Goal: Information Seeking & Learning: Learn about a topic

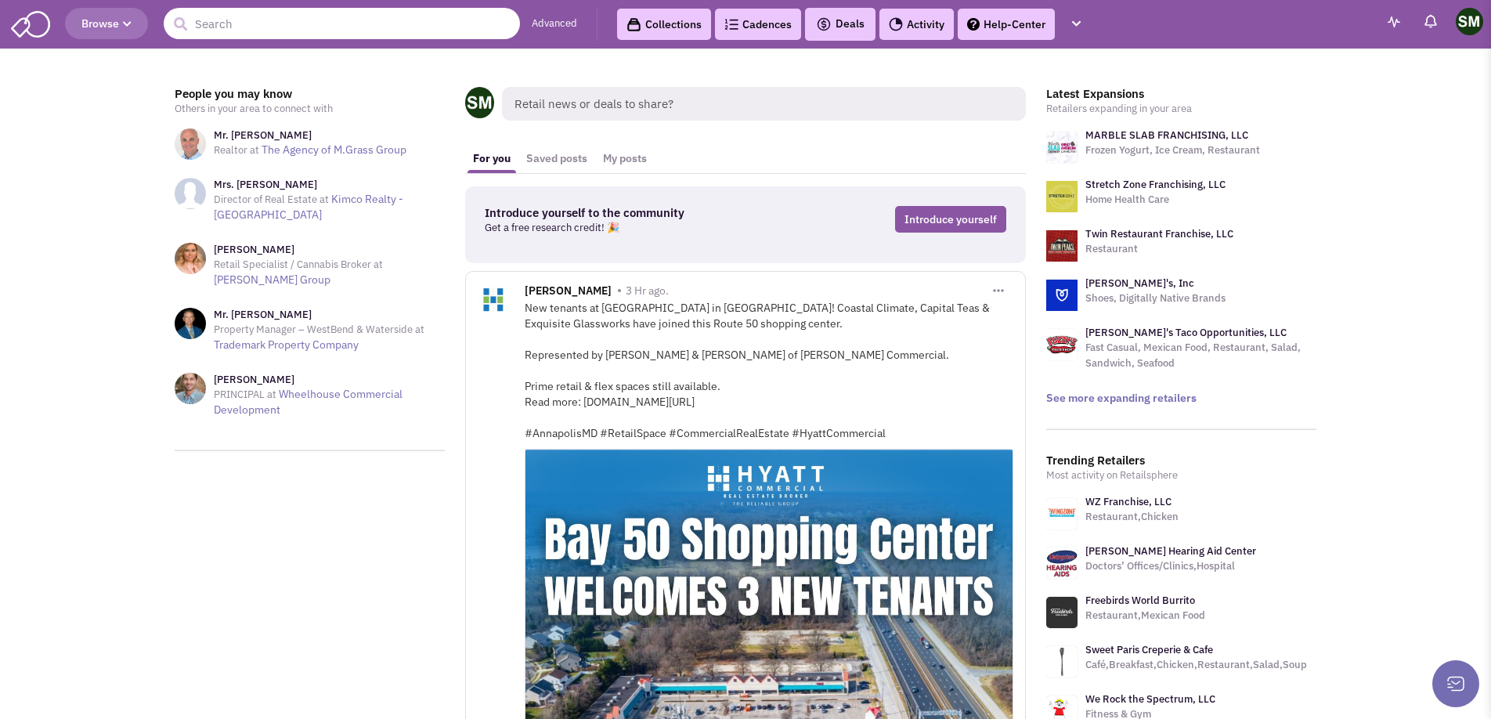
click at [327, 21] on input "text" at bounding box center [342, 23] width 356 height 31
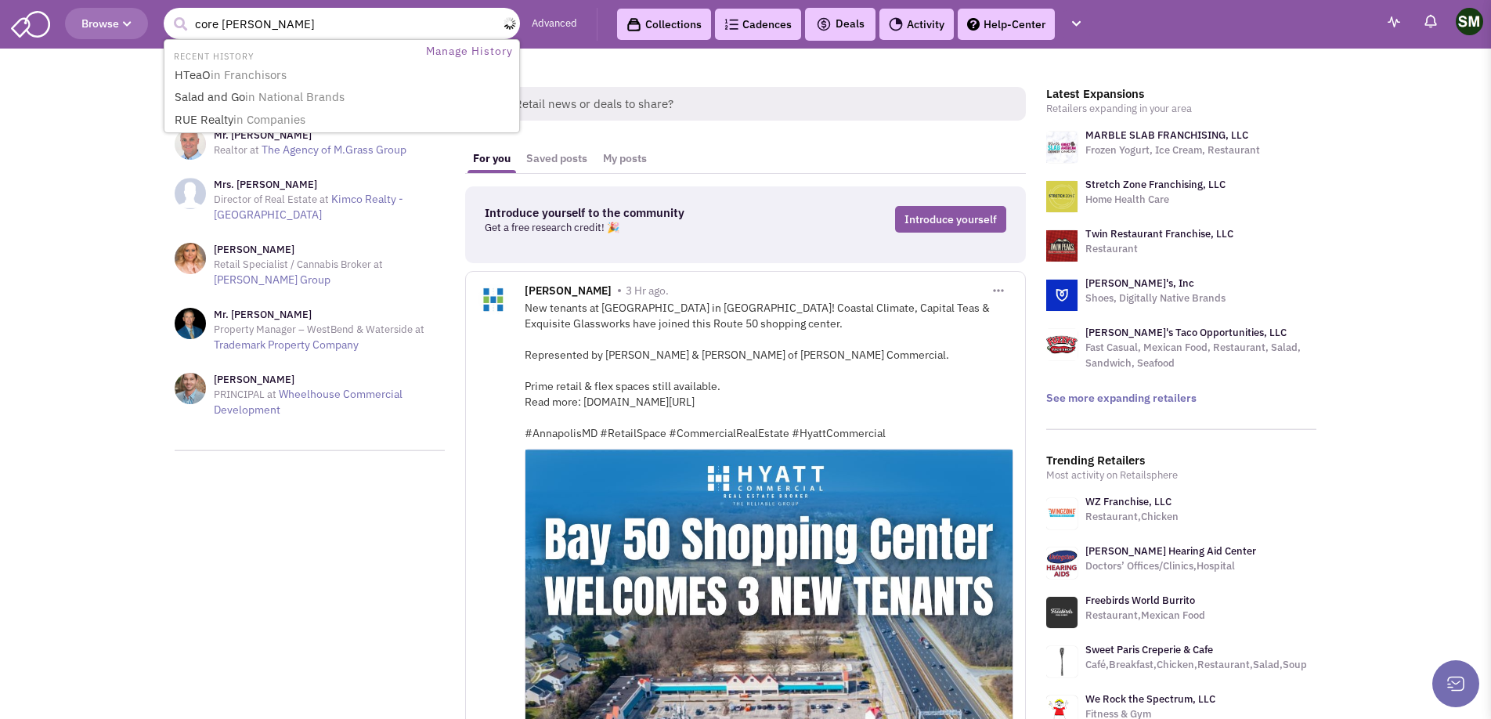
type input "core power"
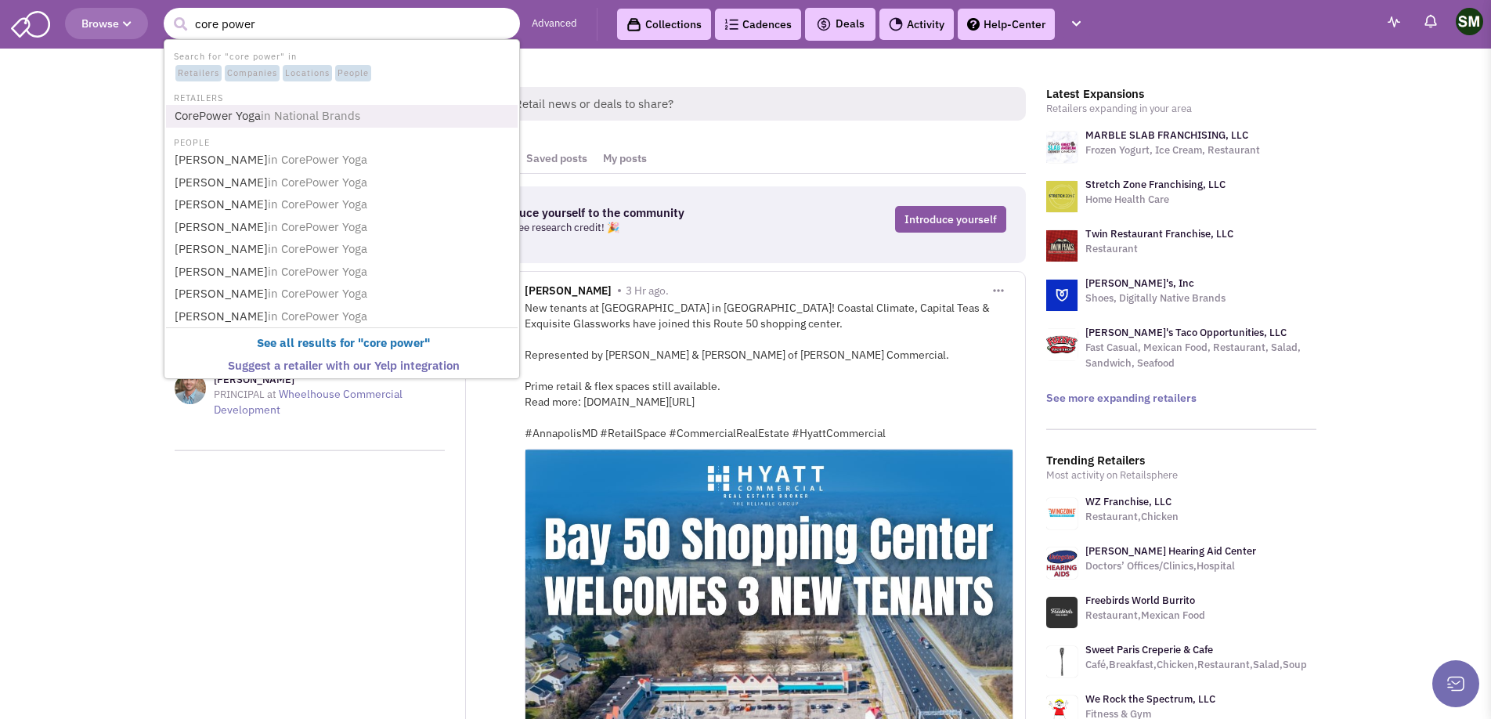
click at [319, 106] on link "CorePower Yoga in National Brands" at bounding box center [343, 116] width 347 height 21
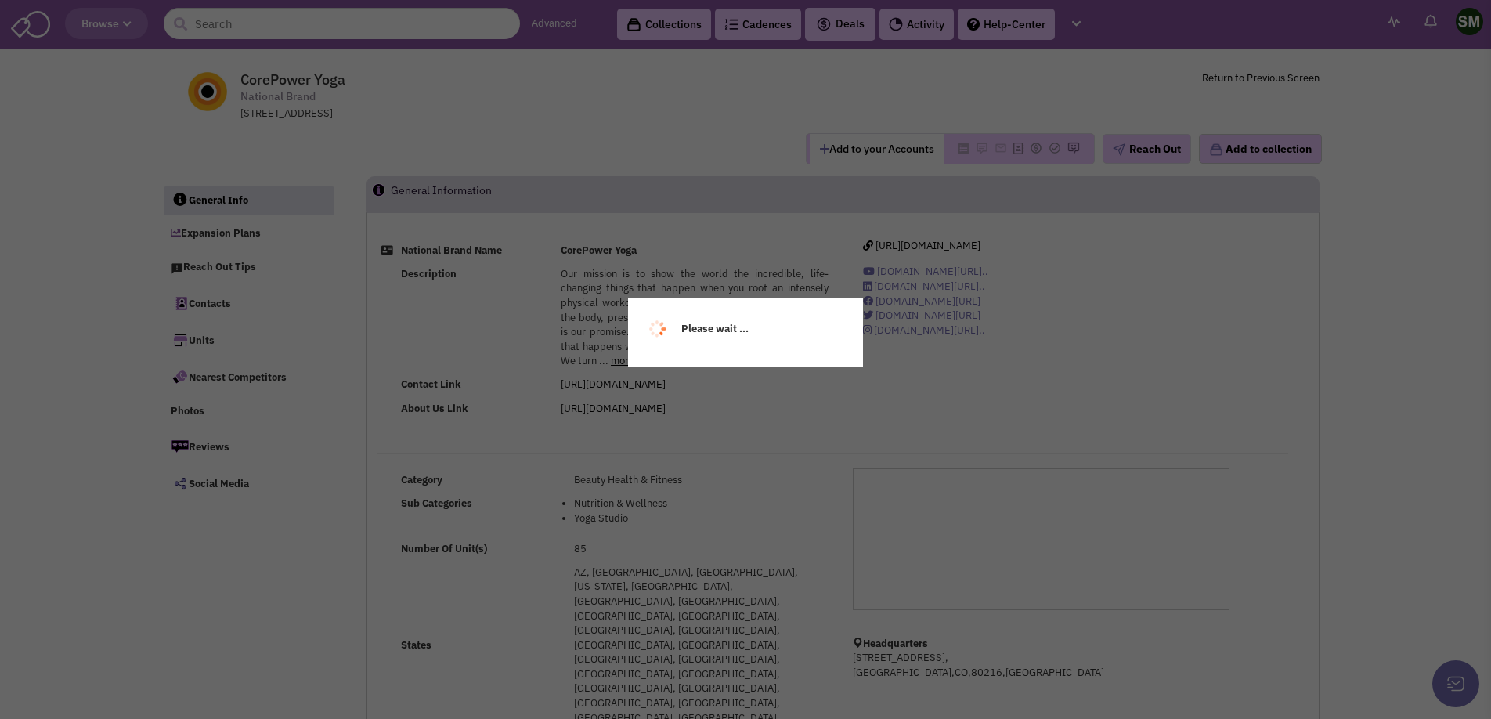
select select
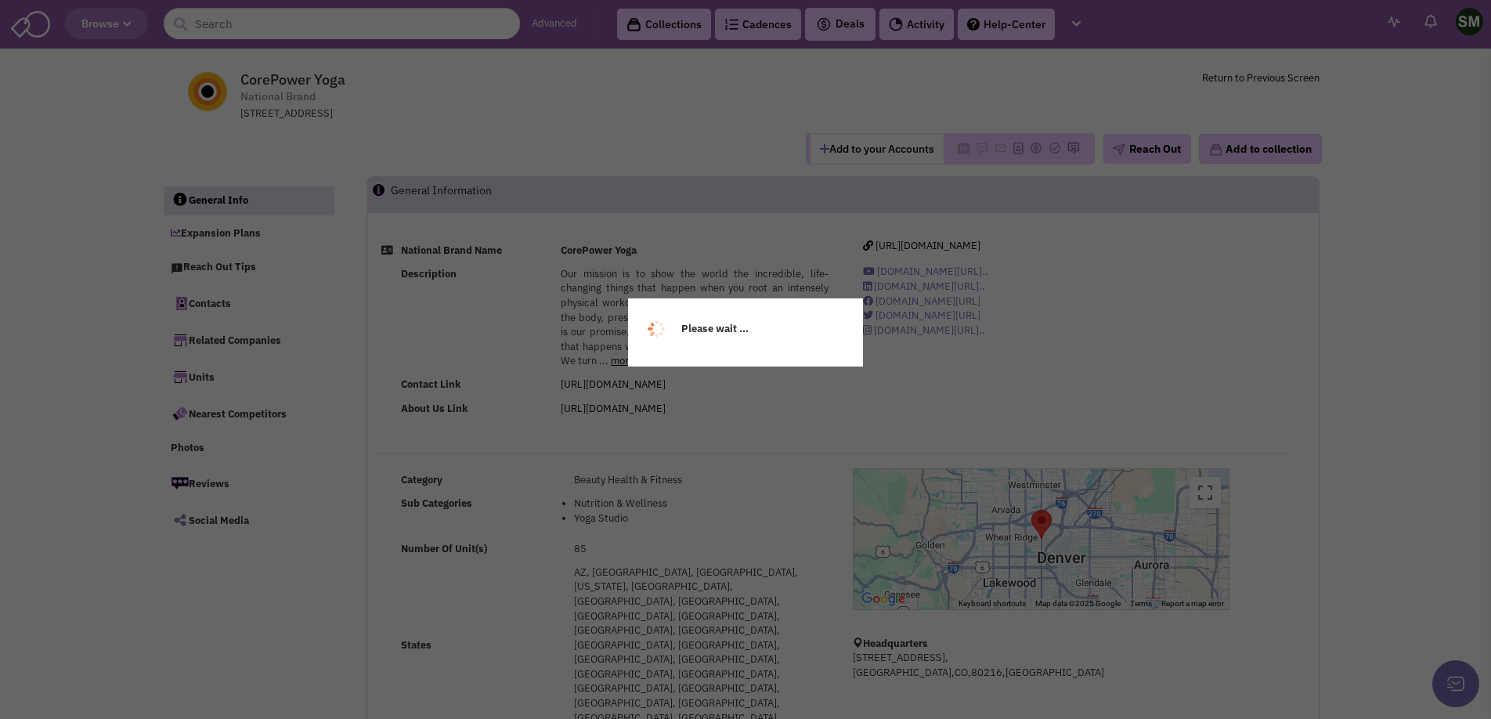
select select
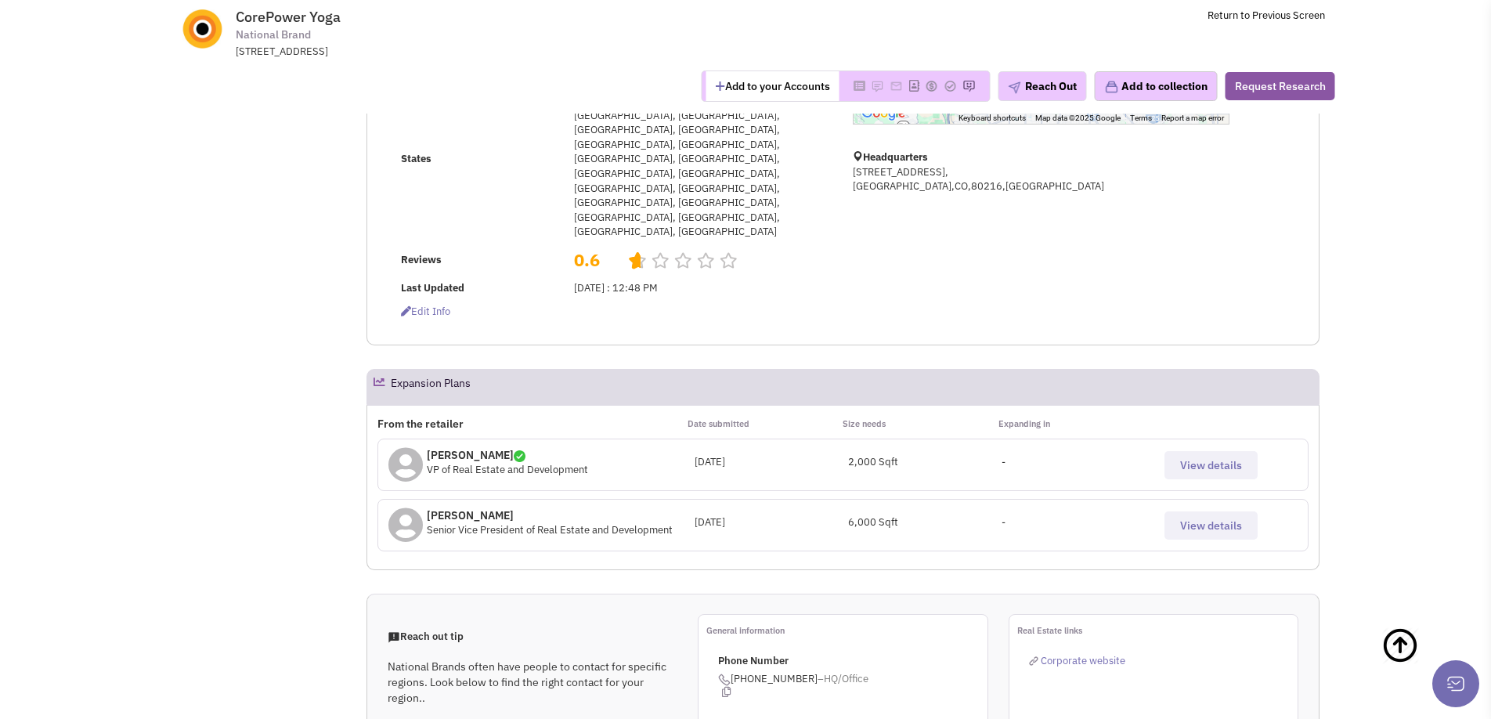
scroll to position [477, 0]
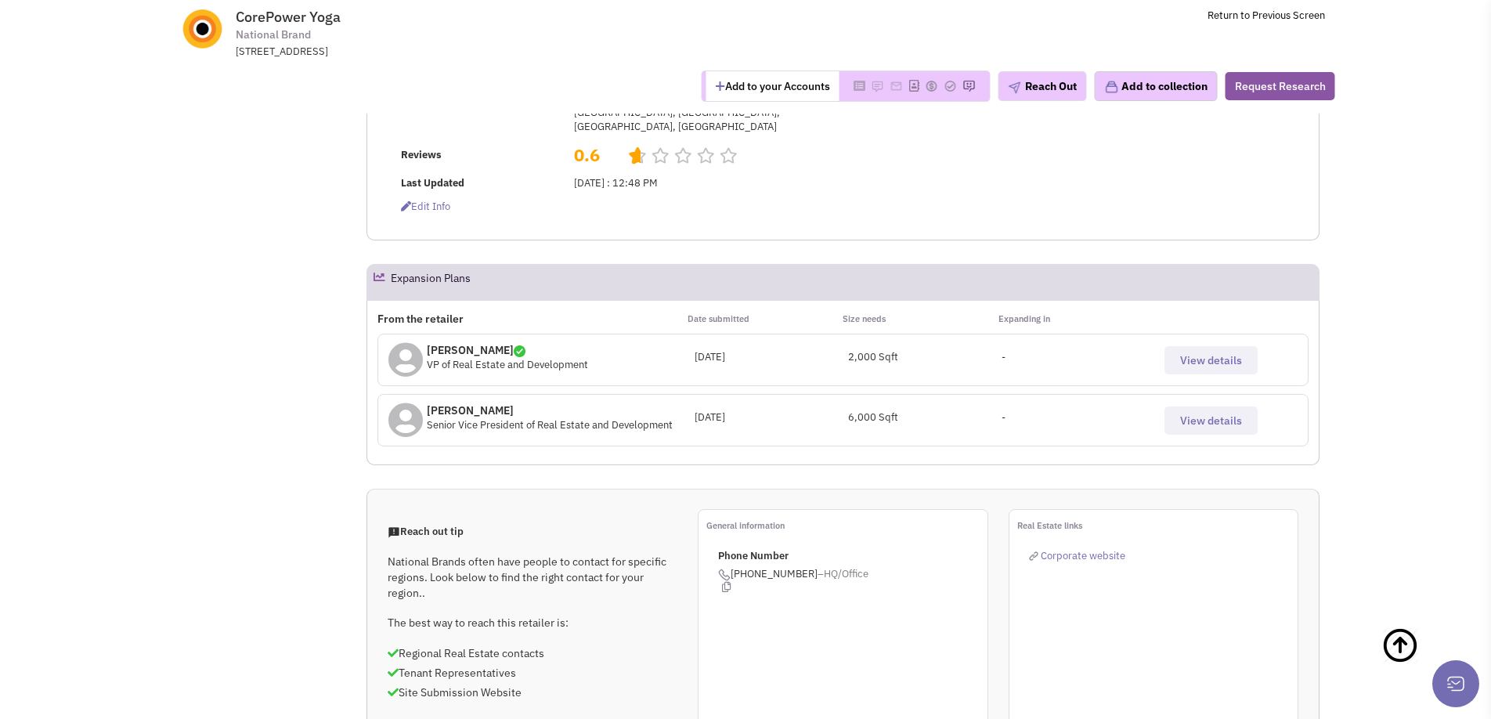
click at [1208, 353] on span "View details" at bounding box center [1211, 360] width 62 height 14
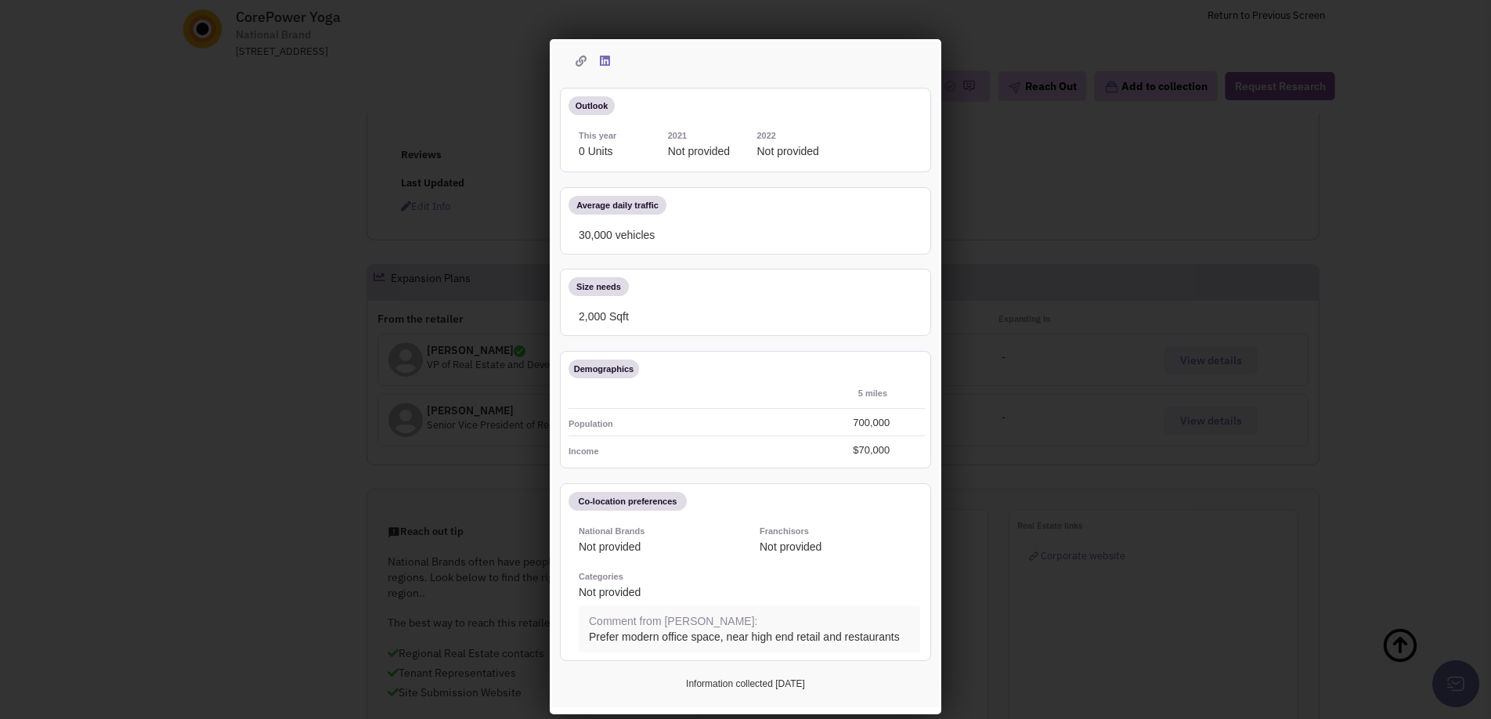
scroll to position [0, 0]
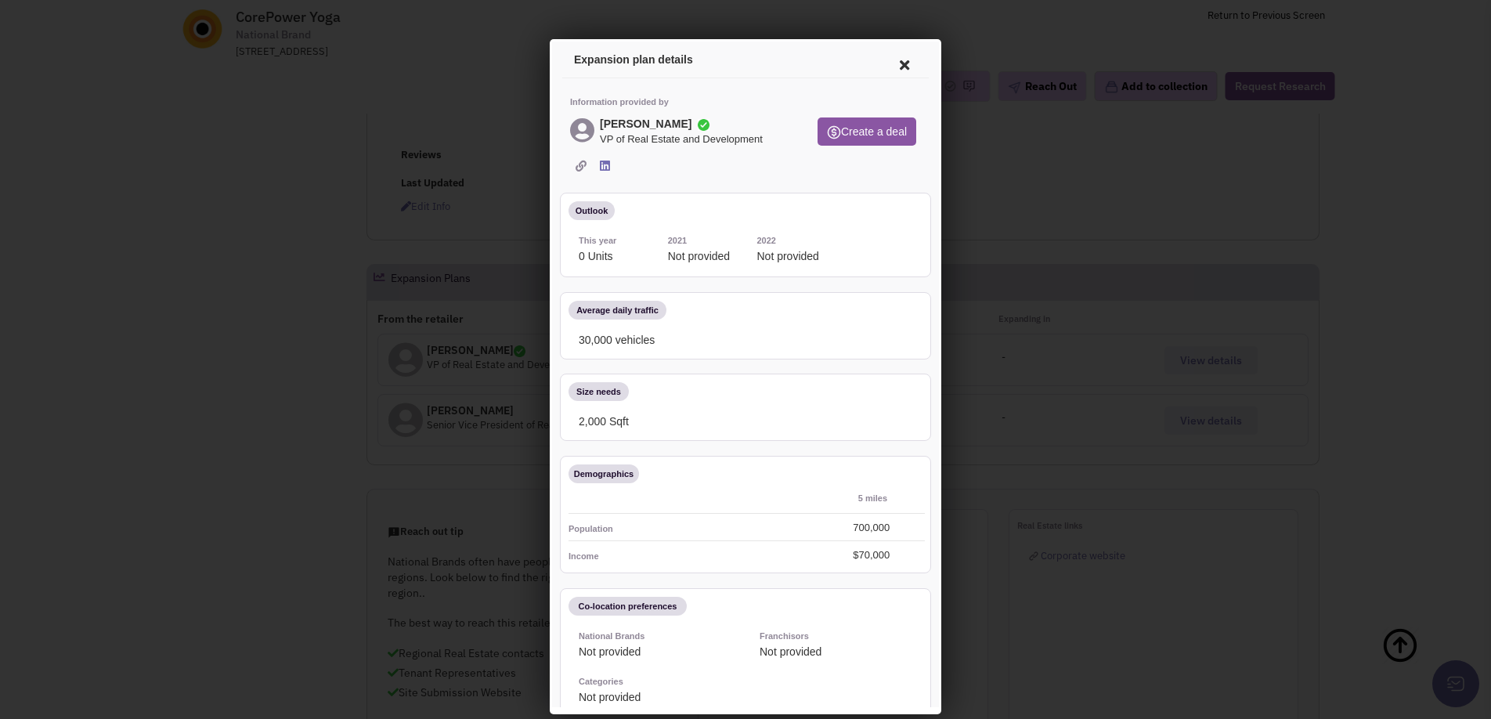
click at [599, 164] on icon at bounding box center [602, 163] width 10 height 12
click at [900, 52] on icon at bounding box center [902, 63] width 33 height 38
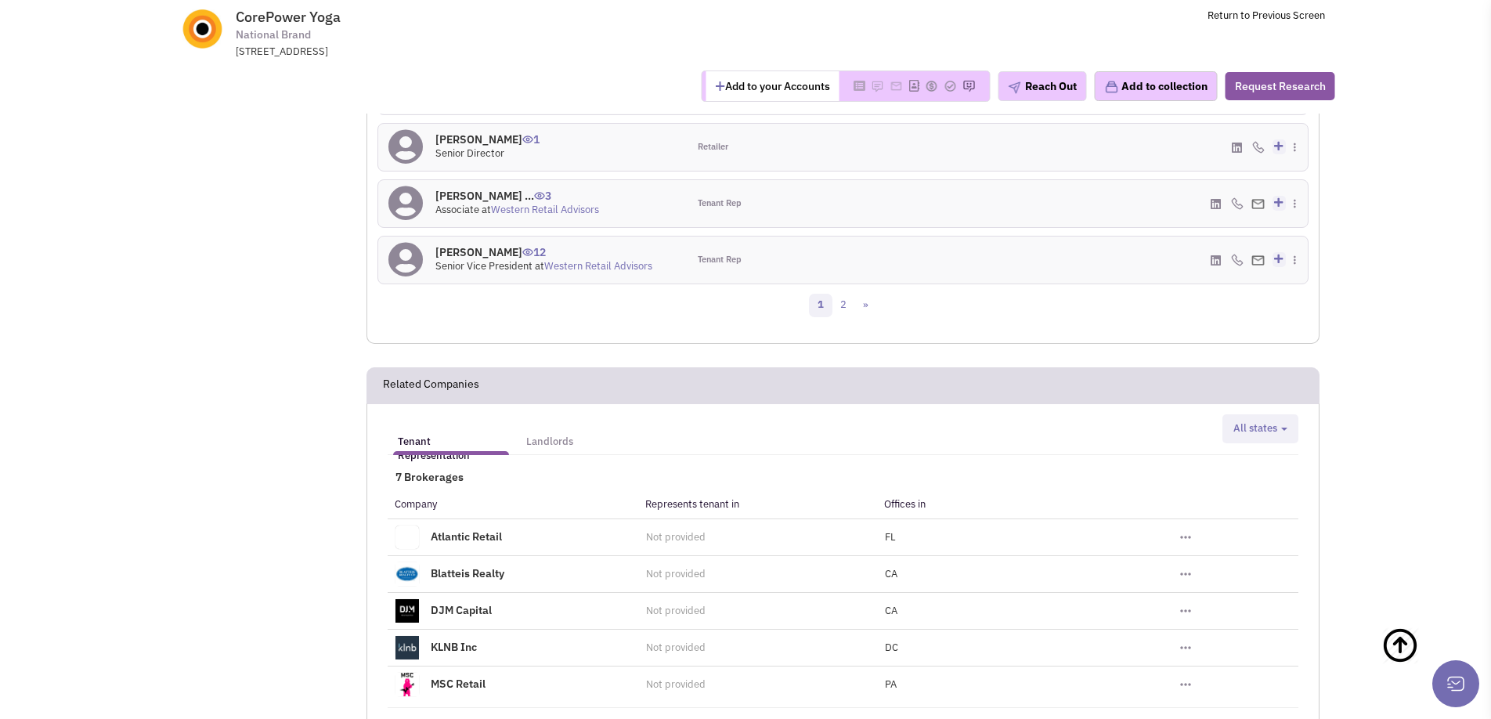
scroll to position [1720, 0]
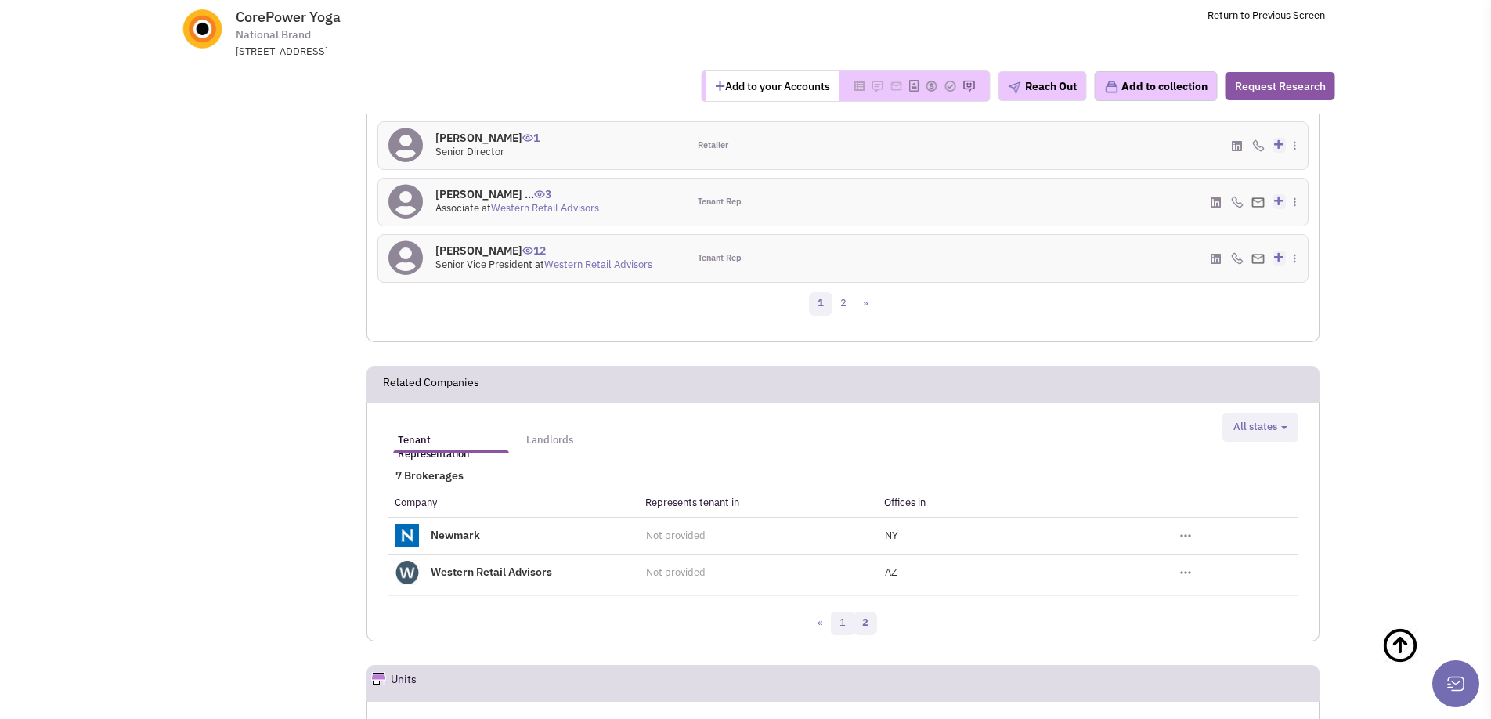
click at [843, 612] on link "1" at bounding box center [842, 623] width 23 height 23
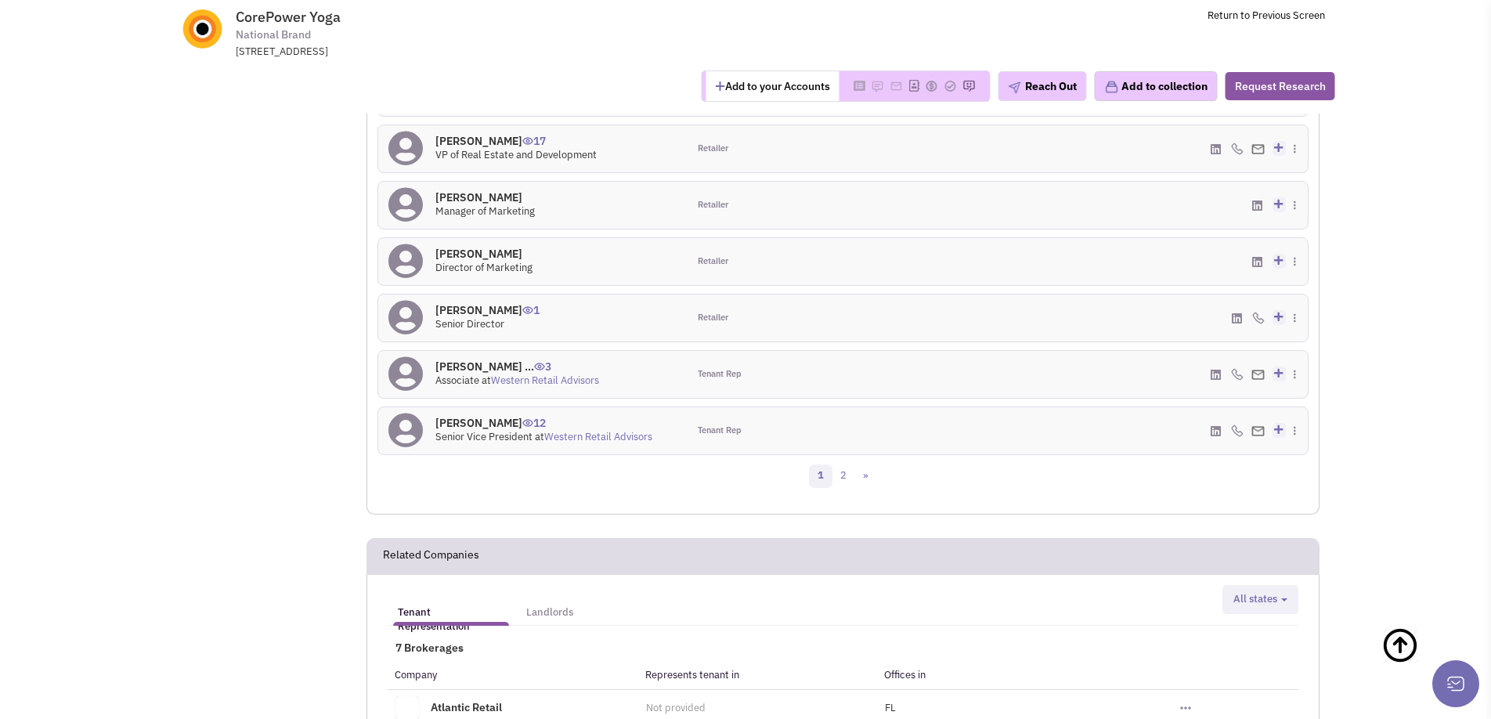
scroll to position [1546, 0]
click at [462, 418] on h4 "David Uhles 12" at bounding box center [543, 425] width 217 height 14
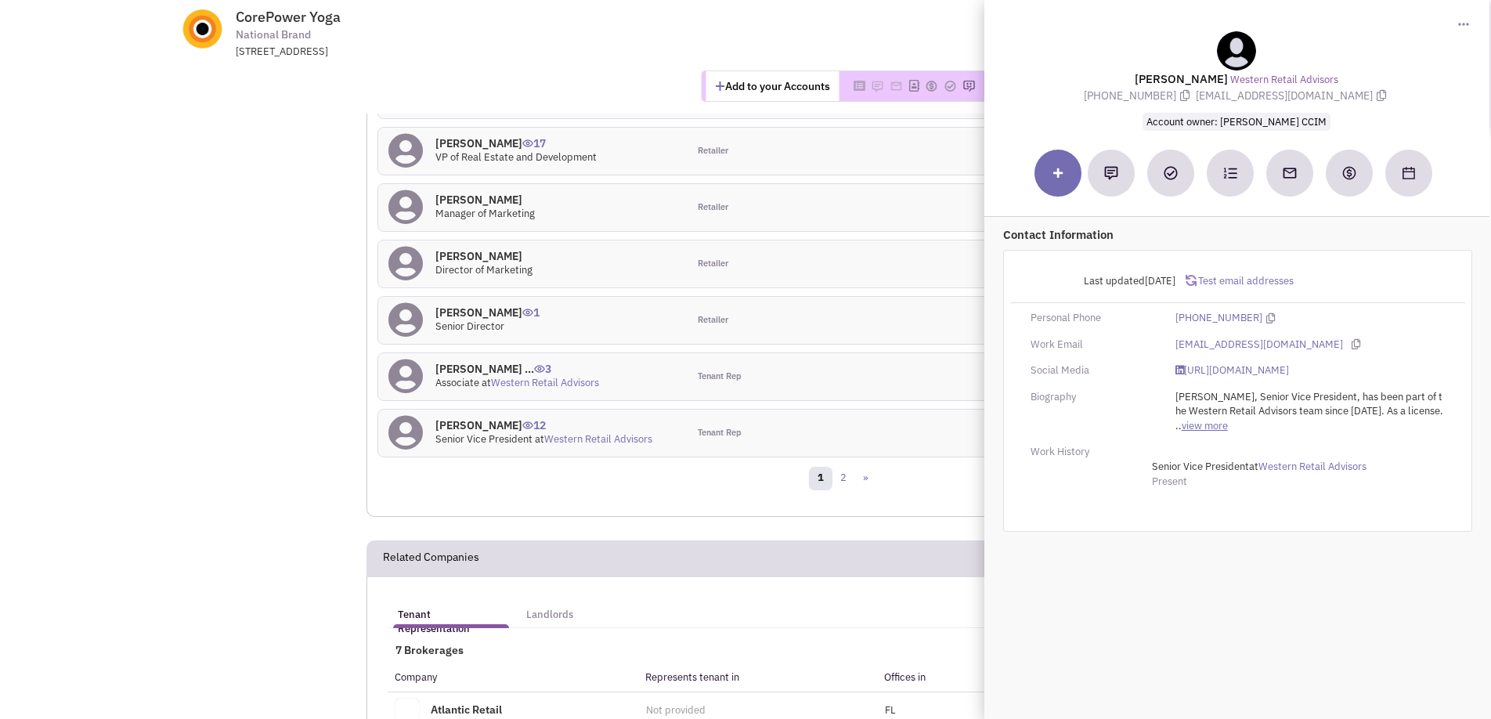
click at [1207, 425] on link "view more" at bounding box center [1205, 426] width 46 height 15
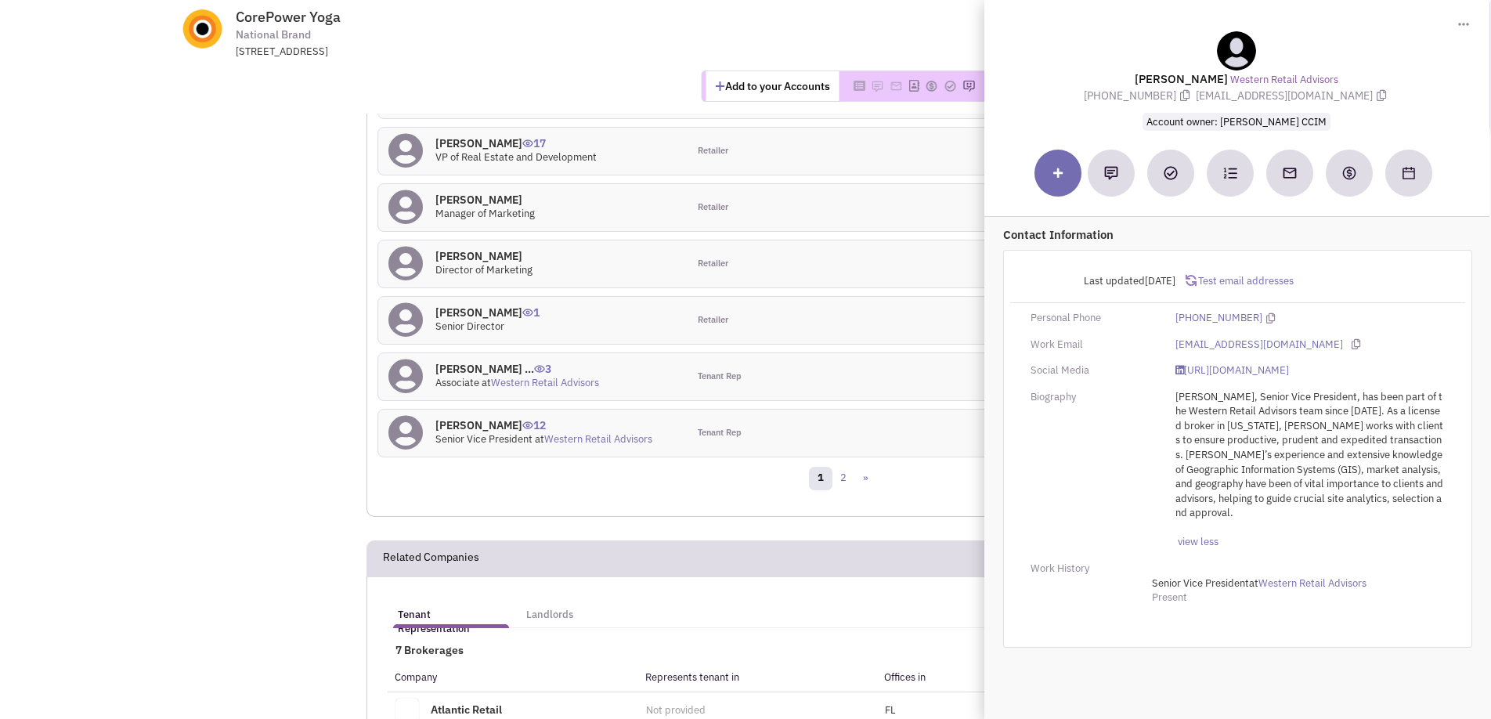
click at [815, 394] on div "14 Contacts Retailer contacts Tenant representatives Site selection decision ma…" at bounding box center [842, 177] width 931 height 679
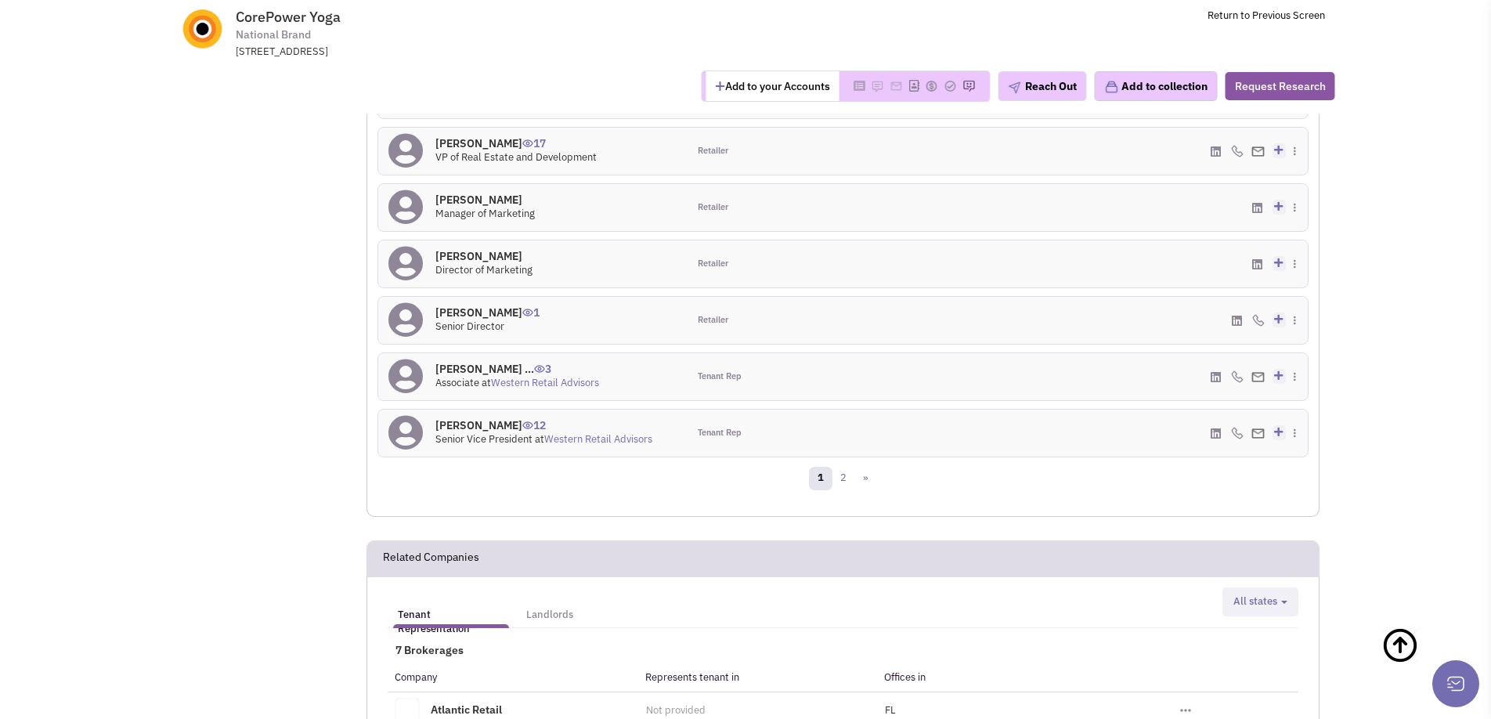
click at [1220, 428] on icon at bounding box center [1216, 434] width 10 height 12
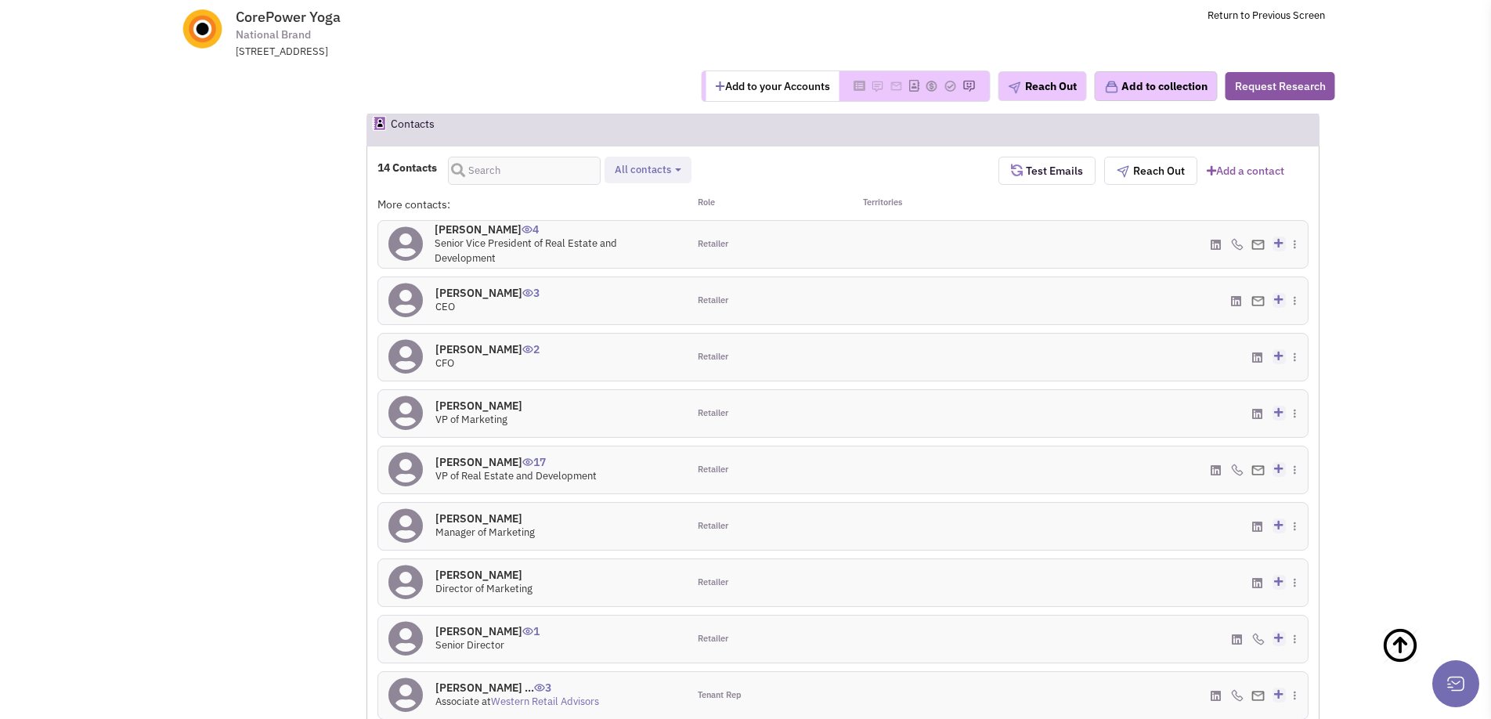
scroll to position [1218, 0]
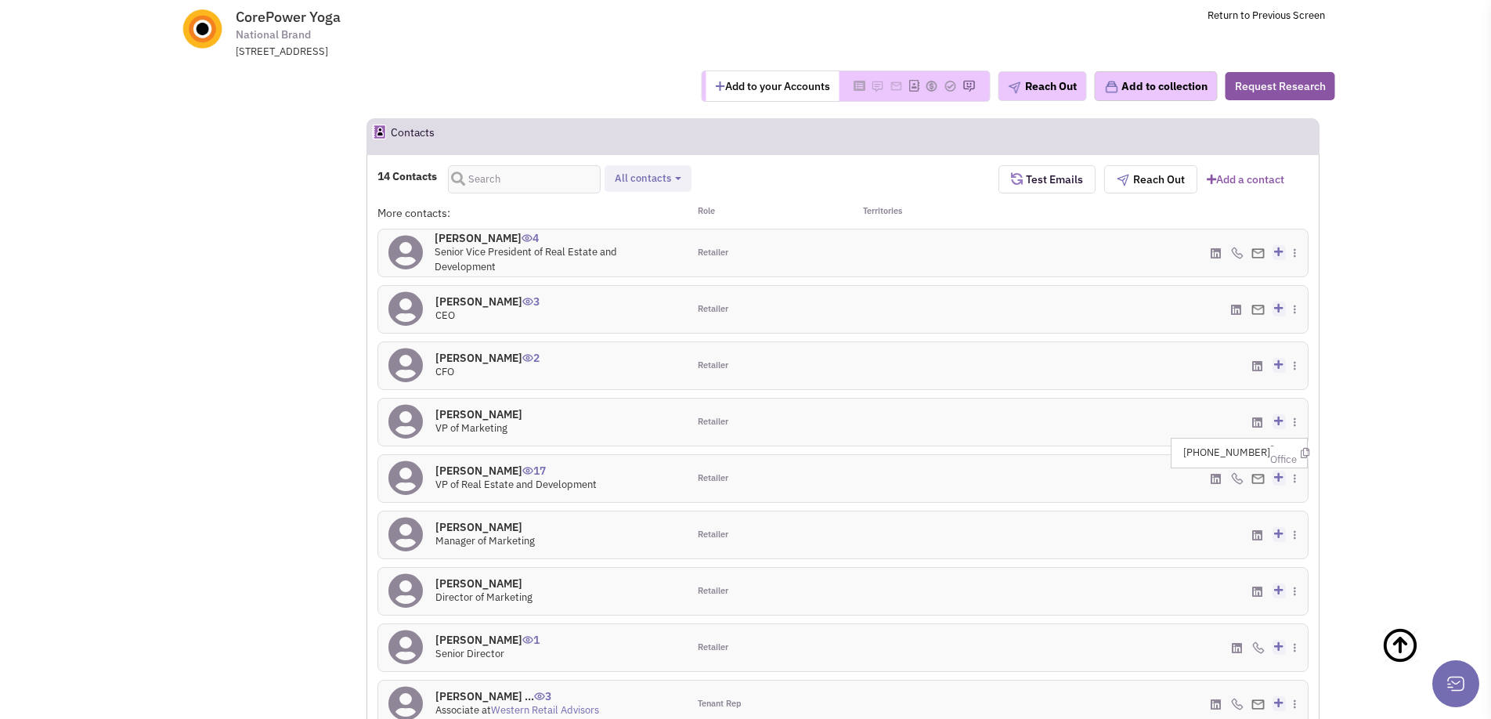
click at [1240, 472] on img at bounding box center [1237, 478] width 13 height 13
click at [1206, 455] on div "(303) 682-3005 - Office Add to my contacts" at bounding box center [1153, 478] width 310 height 47
click at [1211, 473] on icon at bounding box center [1216, 479] width 10 height 12
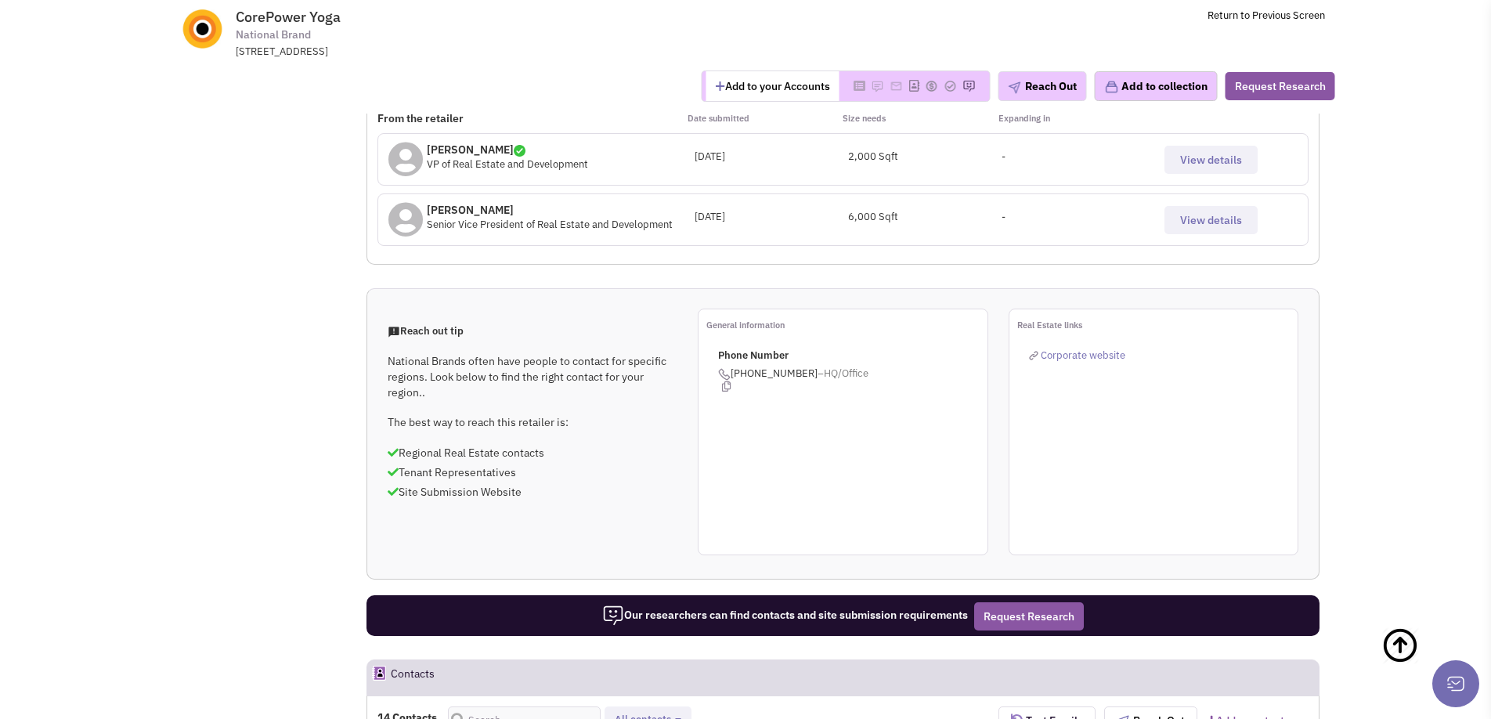
scroll to position [676, 0]
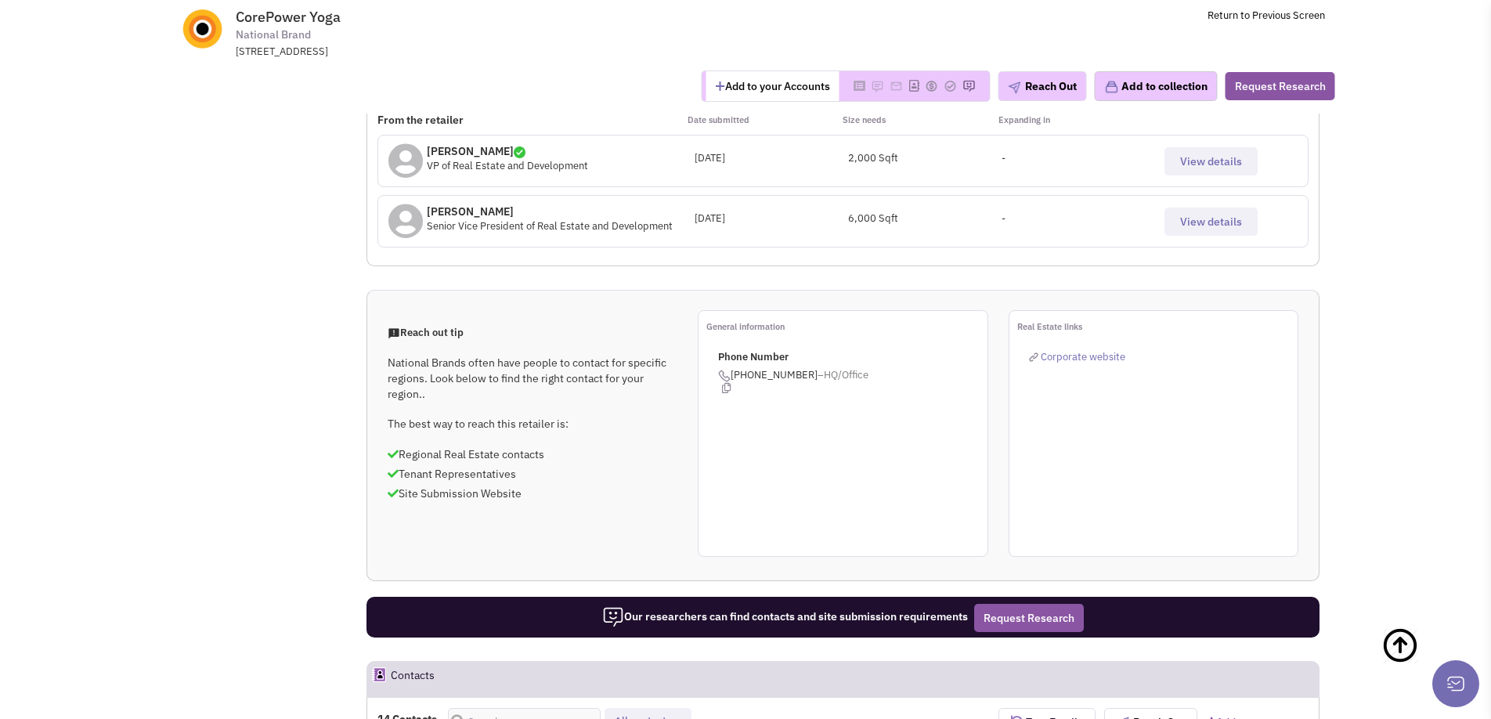
click at [519, 383] on div "Reach out tip National Brands often have people to contact for specific regions…" at bounding box center [842, 433] width 951 height 247
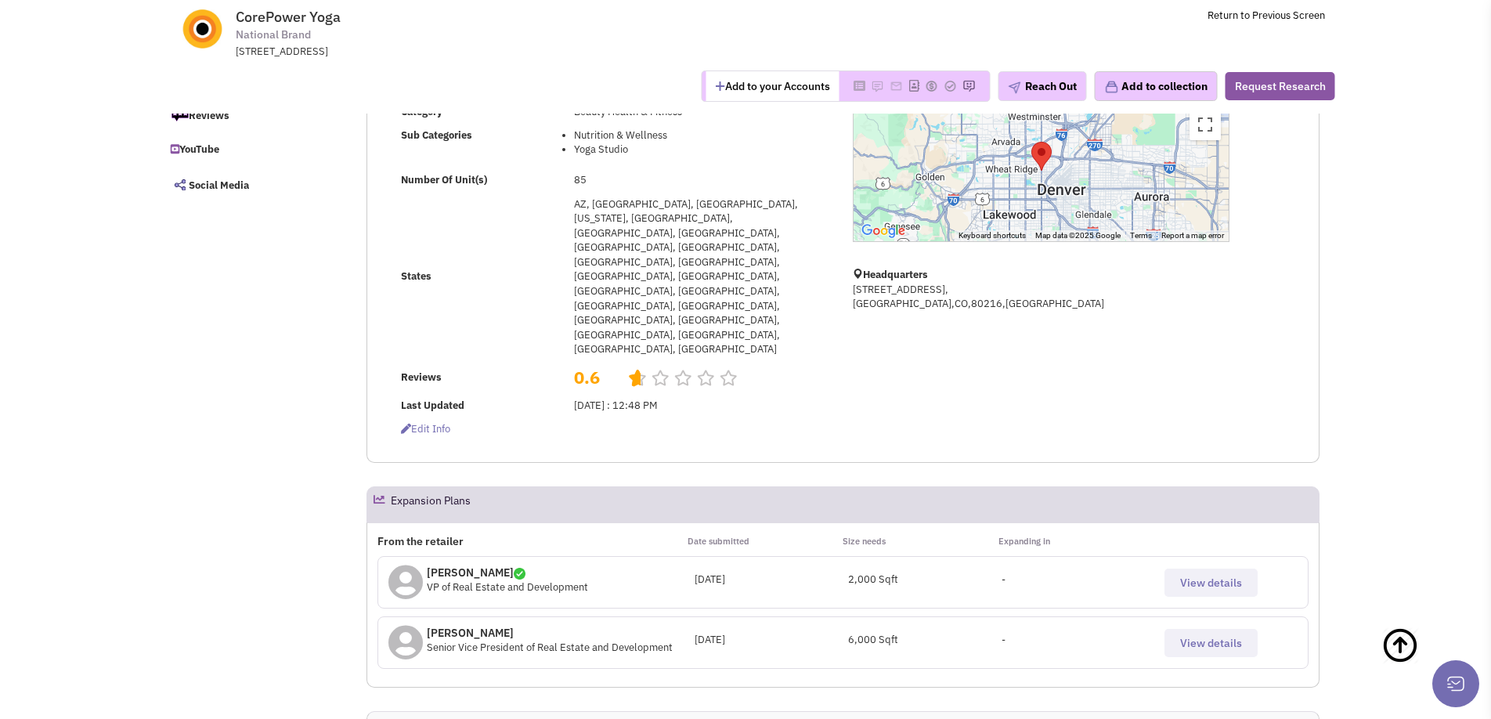
scroll to position [0, 0]
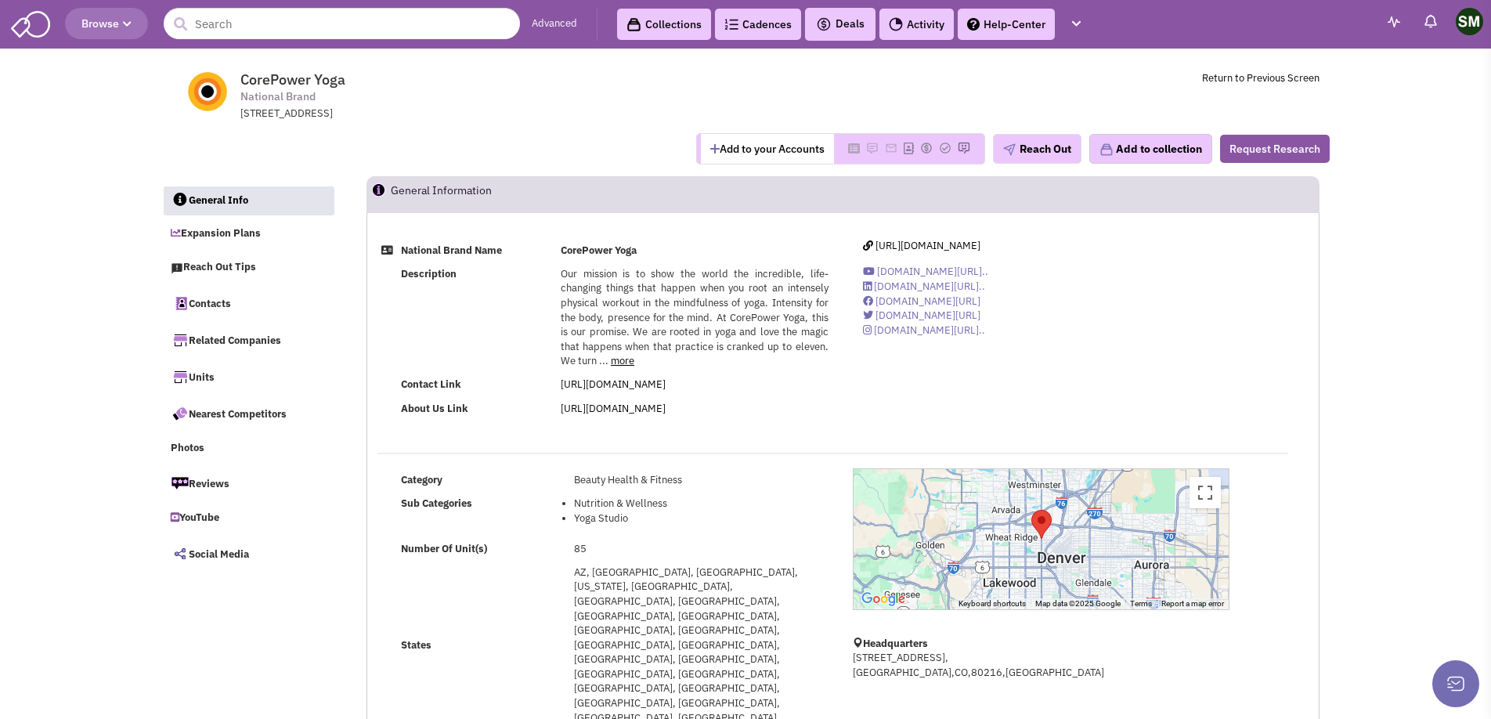
drag, startPoint x: 629, startPoint y: 518, endPoint x: 576, endPoint y: 478, distance: 67.0
click at [576, 478] on tbody "Category Beauty Health & Fitness Sub Categories Nutrition & Wellness Yoga Studi…" at bounding box center [605, 638] width 456 height 341
click at [683, 316] on span "Our mission is to show the world the incredible, life-changing things that happ…" at bounding box center [694, 317] width 267 height 100
click at [622, 359] on link "more" at bounding box center [622, 360] width 23 height 13
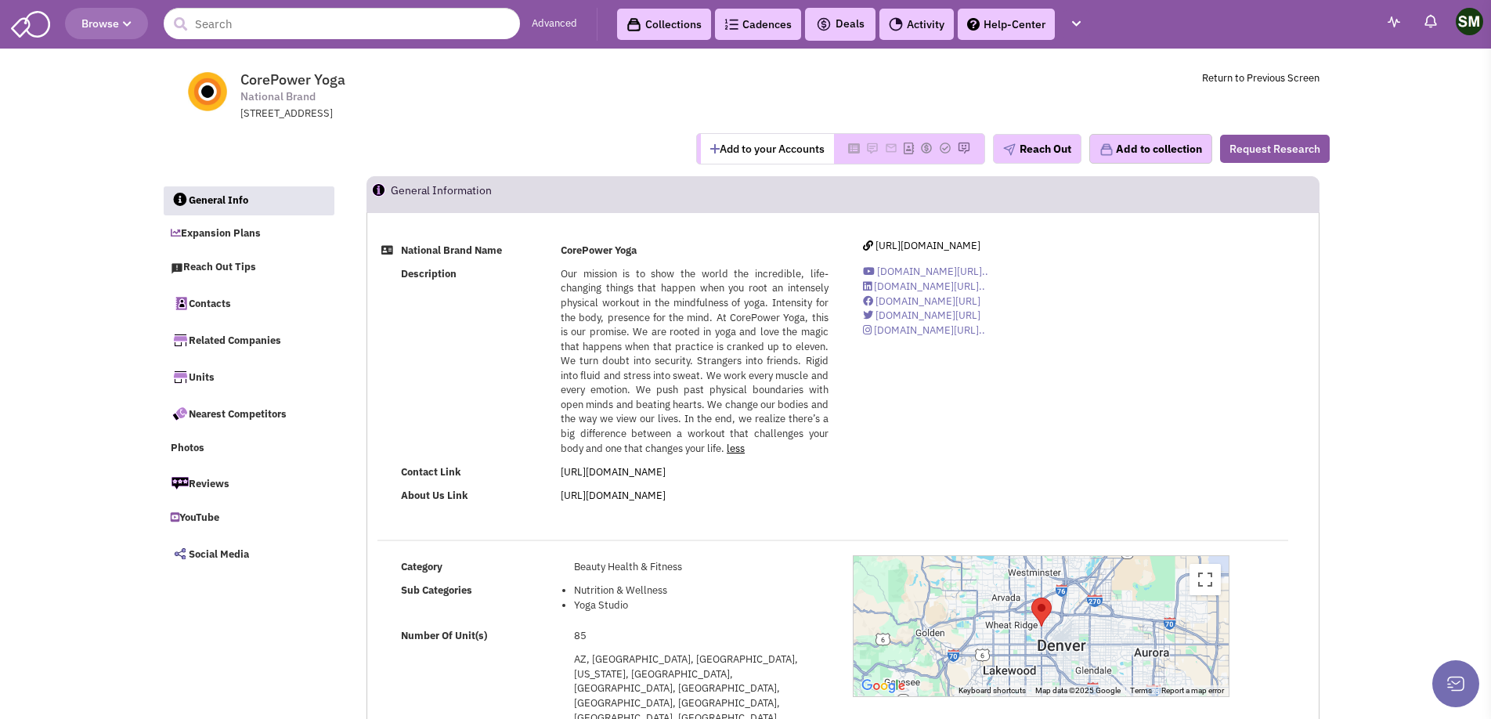
click at [292, 85] on span "CorePower Yoga" at bounding box center [292, 79] width 105 height 18
drag, startPoint x: 343, startPoint y: 81, endPoint x: 239, endPoint y: 80, distance: 104.2
click at [239, 80] on tr "CorePower Yoga National Brand 3001 Brighton Blvd, Suite 269, Denver, CO, 80216 …" at bounding box center [745, 92] width 1168 height 59
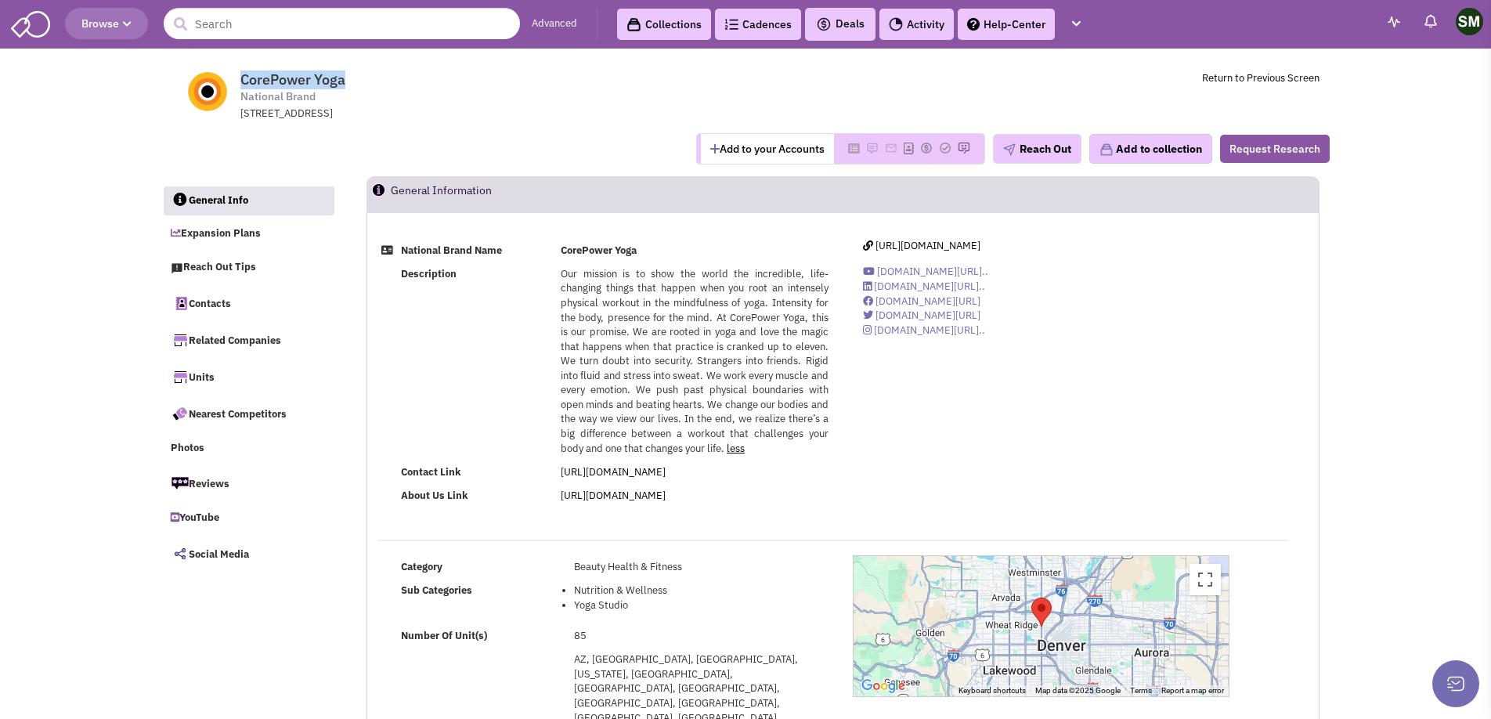
copy tr "CorePower Yoga"
